Goal: Task Accomplishment & Management: Use online tool/utility

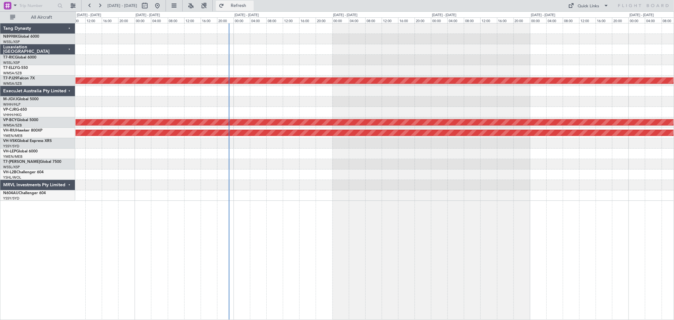
click at [241, 4] on button "Refresh" at bounding box center [235, 6] width 38 height 10
click at [242, 4] on button "Refresh" at bounding box center [235, 6] width 38 height 10
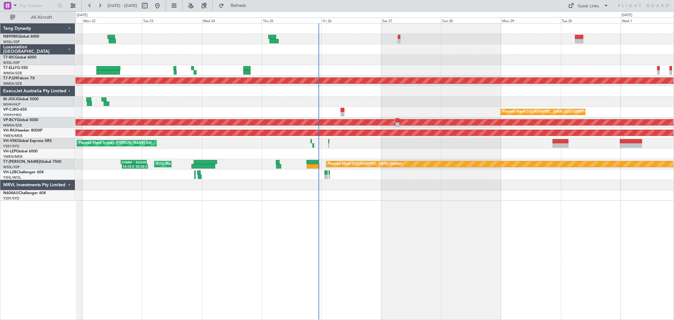
click at [409, 148] on div "Planned Maint [GEOGRAPHIC_DATA] ([GEOGRAPHIC_DATA] Intl) [PERSON_NAME] [GEOGRAP…" at bounding box center [374, 111] width 598 height 177
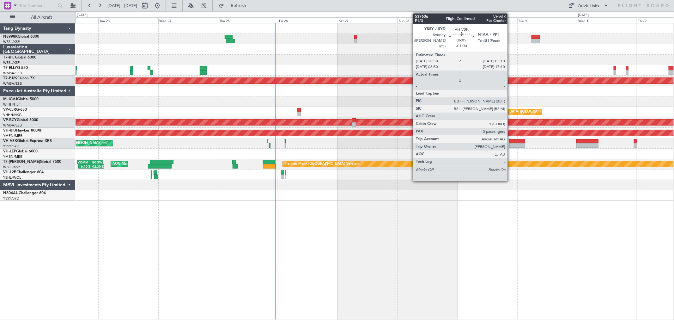
click at [510, 145] on div at bounding box center [517, 145] width 16 height 4
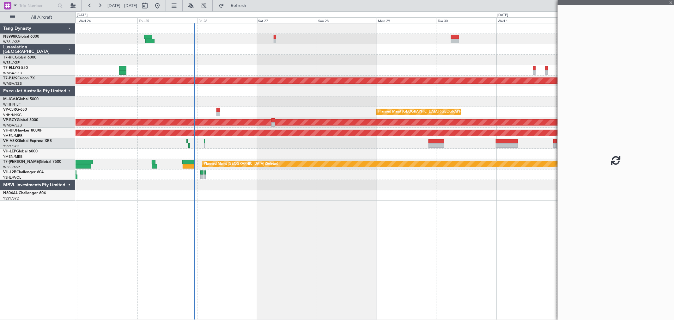
click at [215, 153] on div "Planned Maint [GEOGRAPHIC_DATA] (Sultan [PERSON_NAME] [PERSON_NAME] - Subang) P…" at bounding box center [374, 111] width 598 height 177
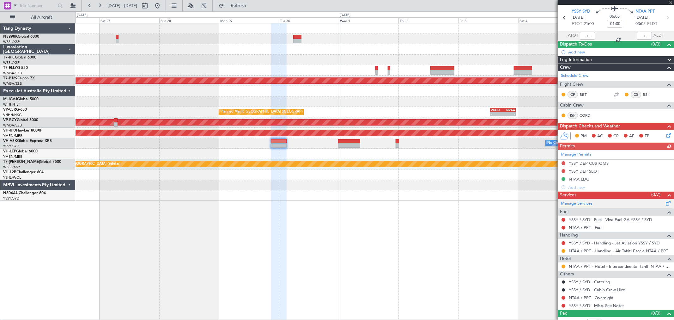
scroll to position [29, 0]
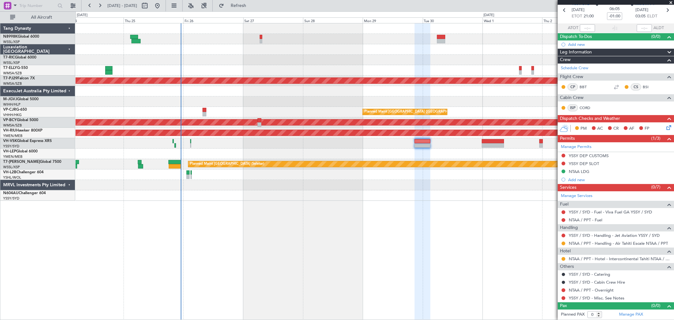
click at [377, 64] on div "Planned Maint [GEOGRAPHIC_DATA] (Sultan [PERSON_NAME] [PERSON_NAME] - Subang) P…" at bounding box center [374, 111] width 598 height 177
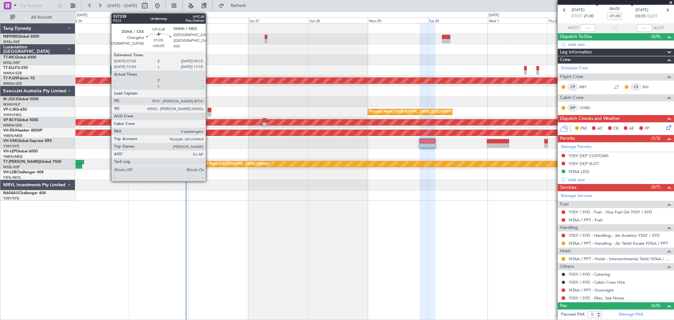
click at [209, 111] on div at bounding box center [210, 110] width 4 height 4
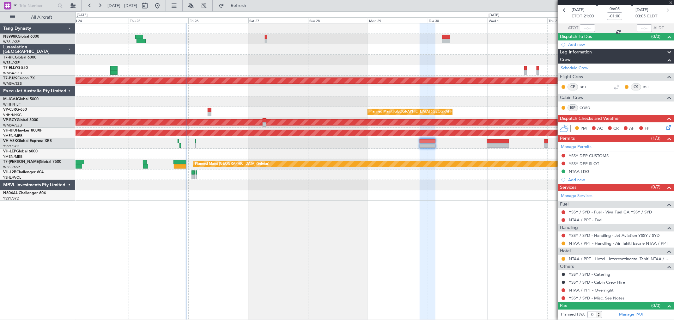
click at [179, 159] on div "Planned Maint [GEOGRAPHIC_DATA] (Seletar) AOG Maint [GEOGRAPHIC_DATA] ([GEOGRAP…" at bounding box center [374, 164] width 598 height 10
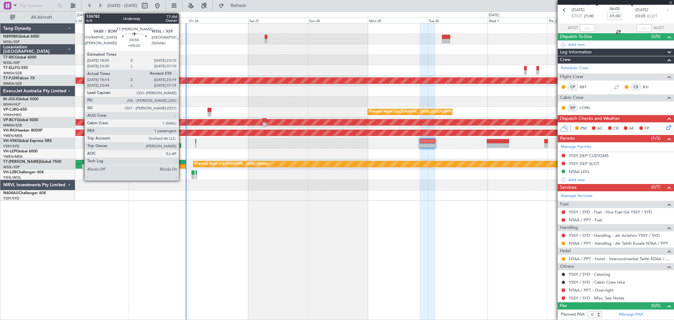
click at [182, 162] on div at bounding box center [179, 162] width 13 height 4
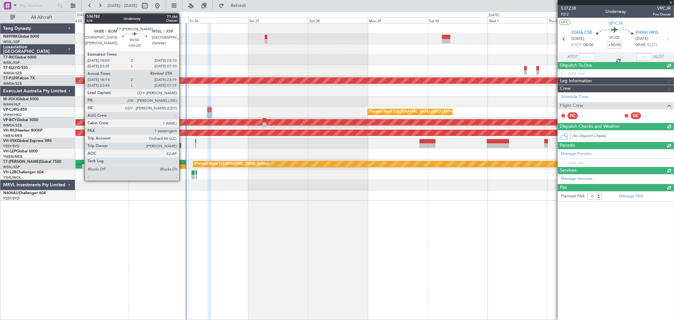
scroll to position [0, 0]
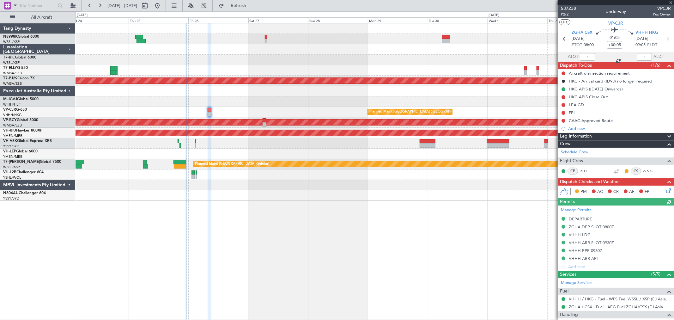
type input "+00:20"
type input "18:24"
type input "1"
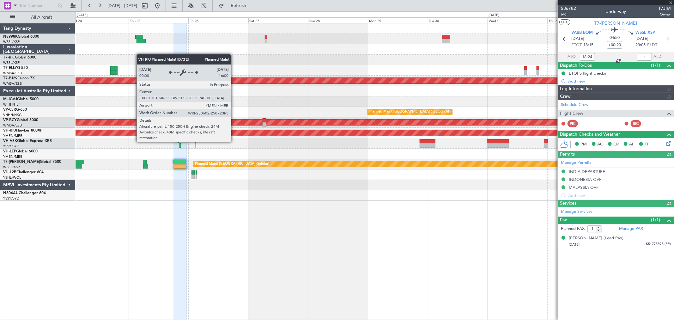
type input "[PERSON_NAME] (LEU)"
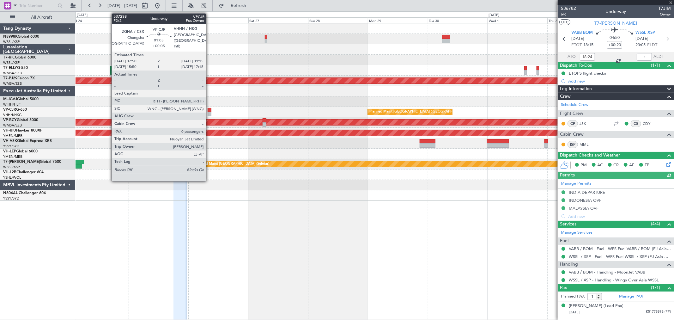
click at [209, 114] on div at bounding box center [210, 114] width 4 height 4
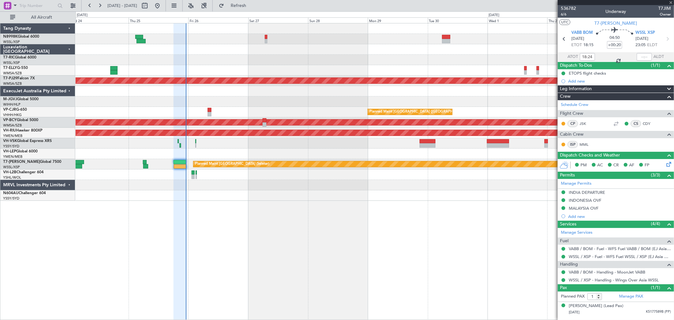
type input "+00:05"
type input "0"
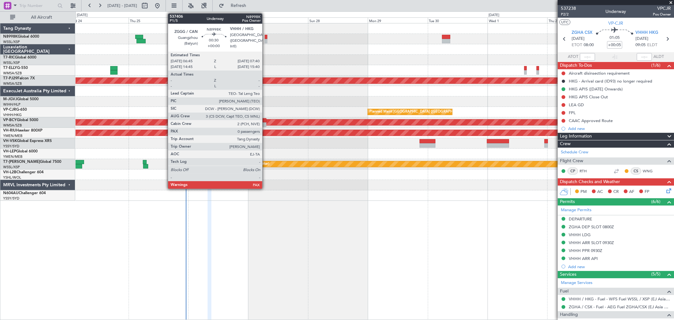
click at [265, 39] on div at bounding box center [266, 41] width 3 height 4
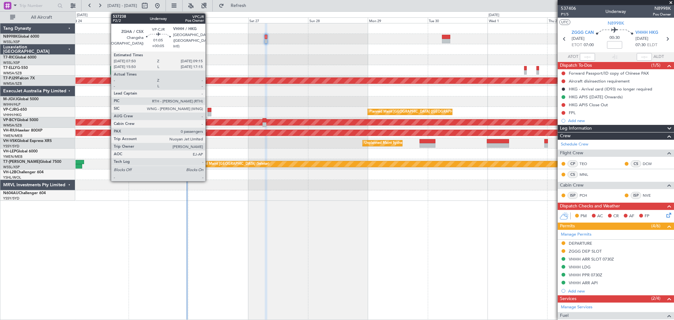
click at [208, 111] on div at bounding box center [210, 110] width 4 height 4
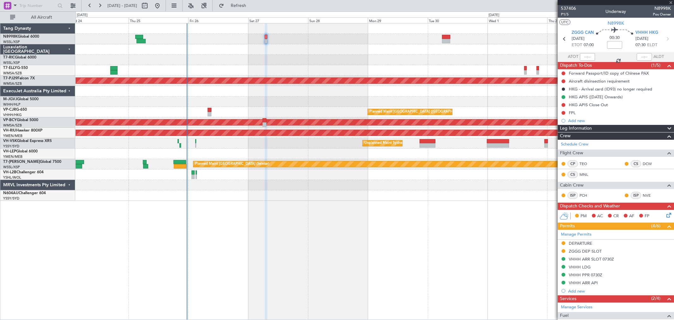
type input "+00:05"
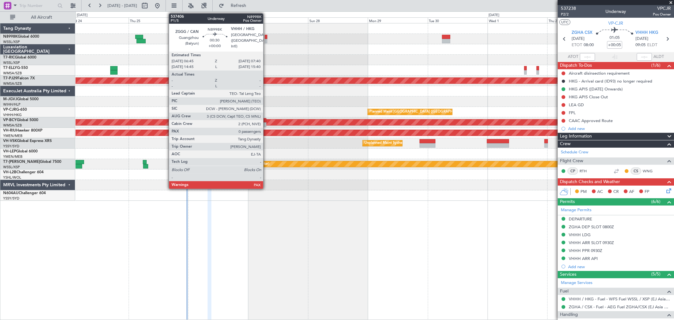
click at [266, 41] on div at bounding box center [266, 41] width 3 height 4
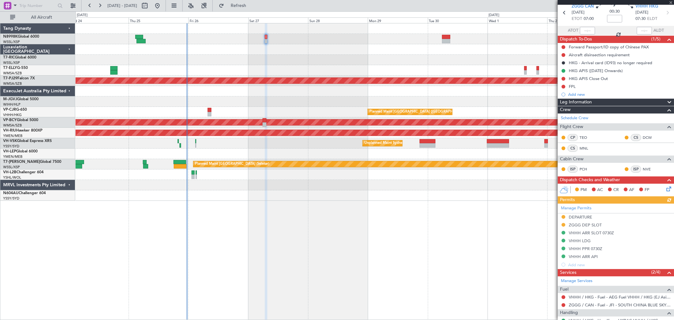
scroll to position [56, 0]
